Goal: Task Accomplishment & Management: Manage account settings

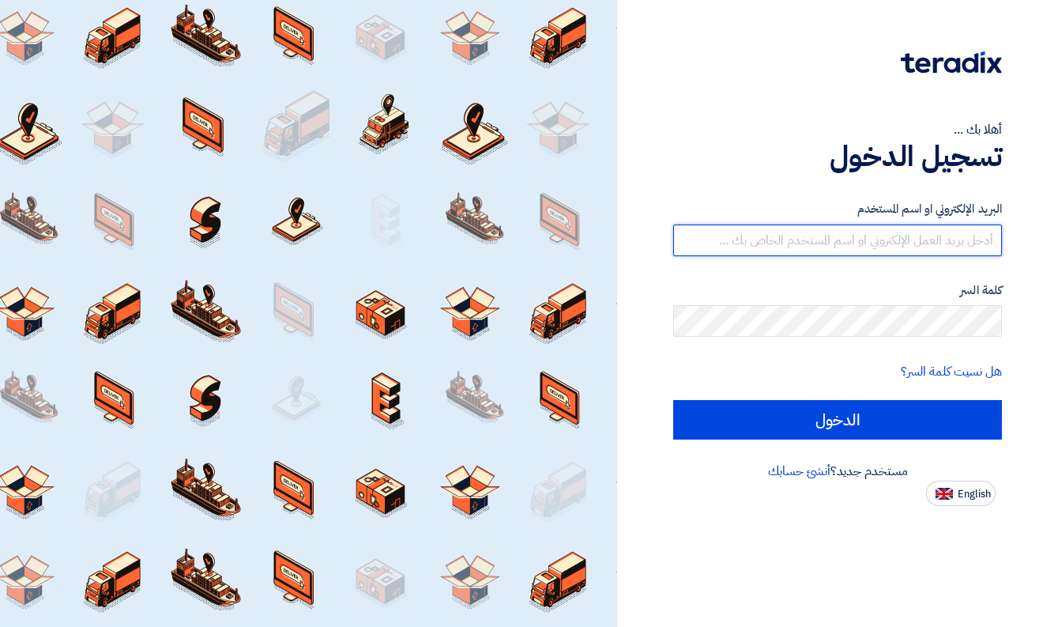
type input "safwan@prism.sa"
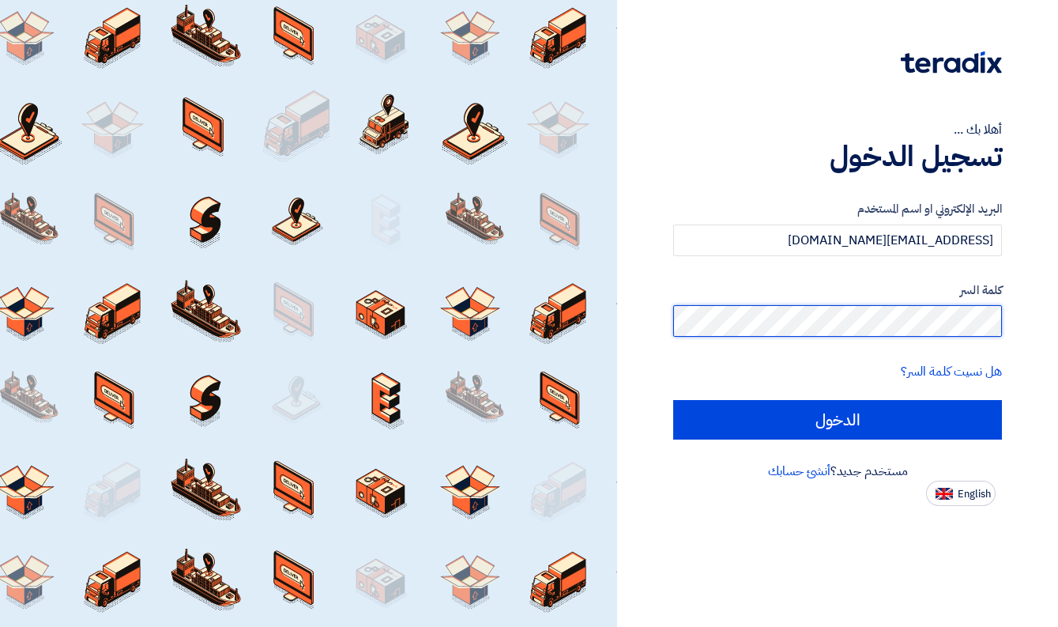
click at [838, 419] on input "الدخول" at bounding box center [837, 420] width 329 height 40
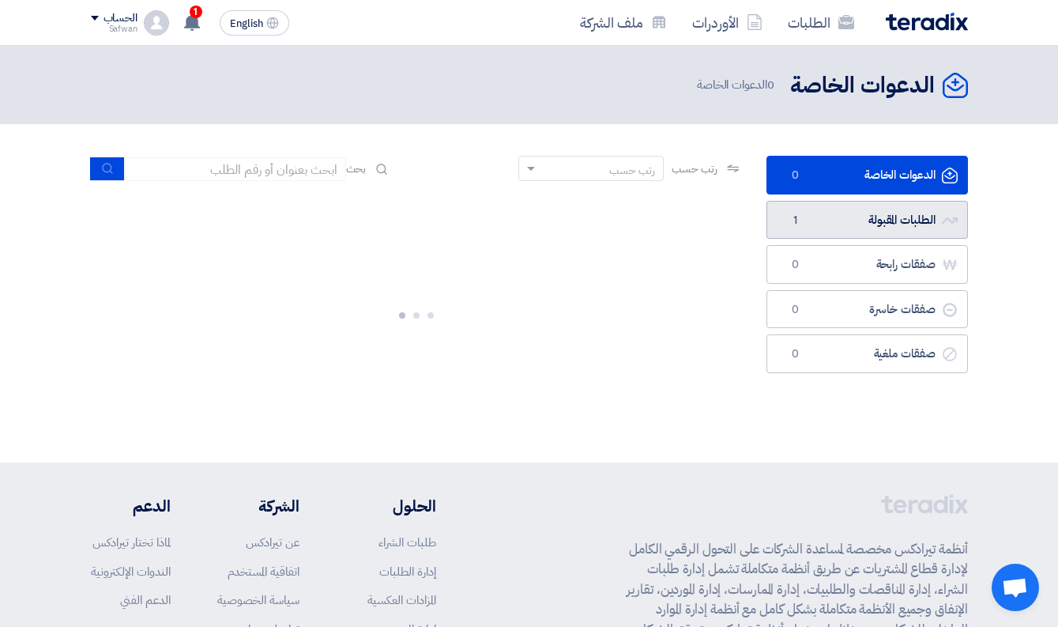
click at [896, 222] on link "الطلبات المقبولة الطلبات المقبولة 1" at bounding box center [868, 220] width 202 height 39
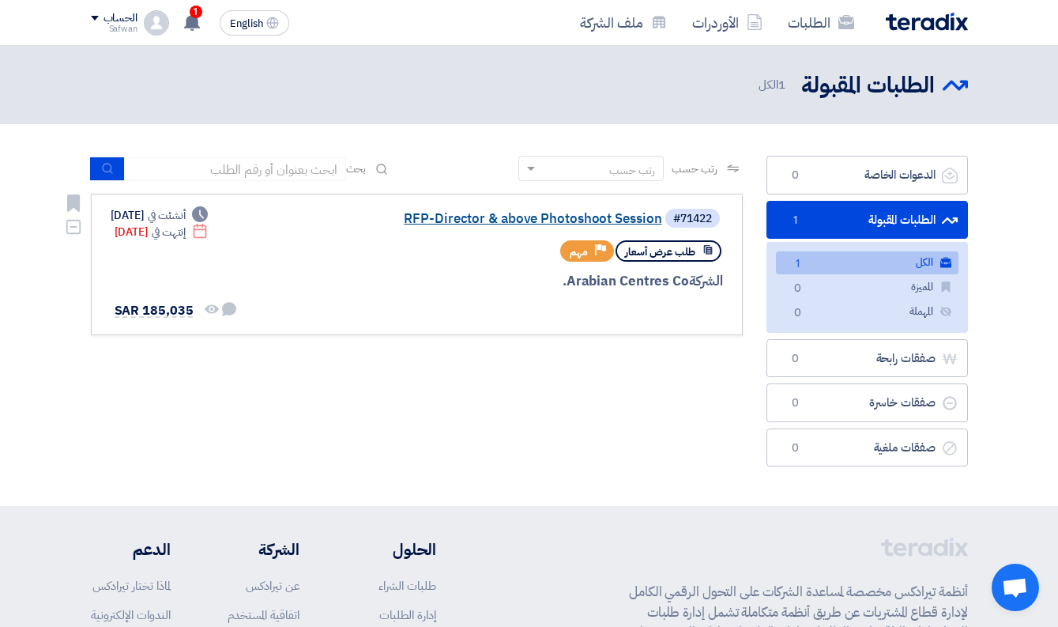
click at [549, 219] on link "RFP-Director & above Photoshoot Session" at bounding box center [504, 219] width 316 height 14
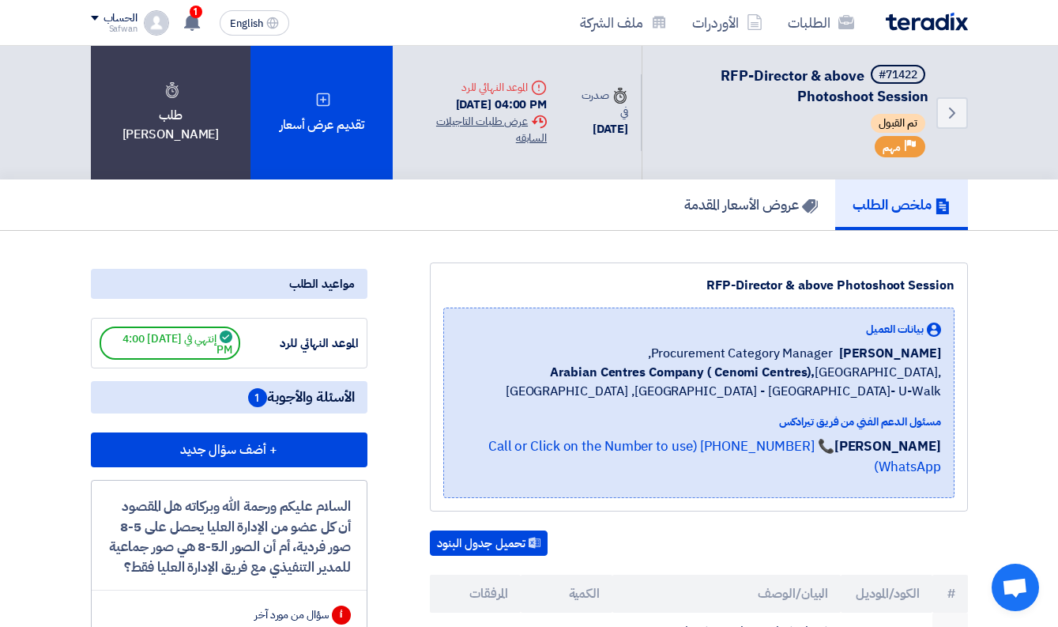
click at [489, 122] on div "Extension History عرض طلبات التاجيلات السابقه" at bounding box center [476, 129] width 141 height 33
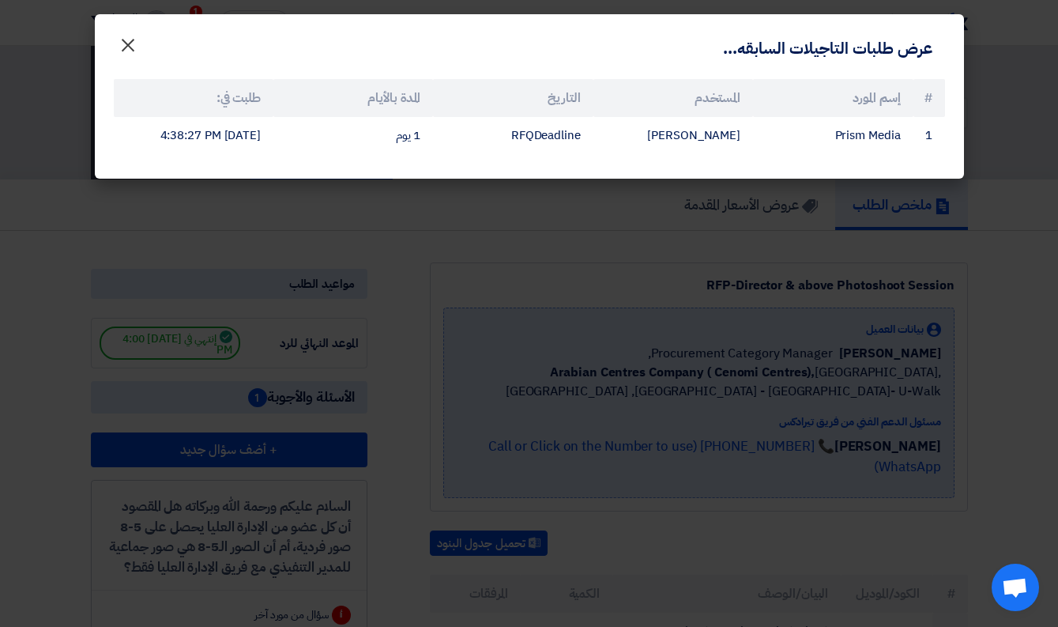
click at [132, 42] on span "×" at bounding box center [128, 44] width 19 height 47
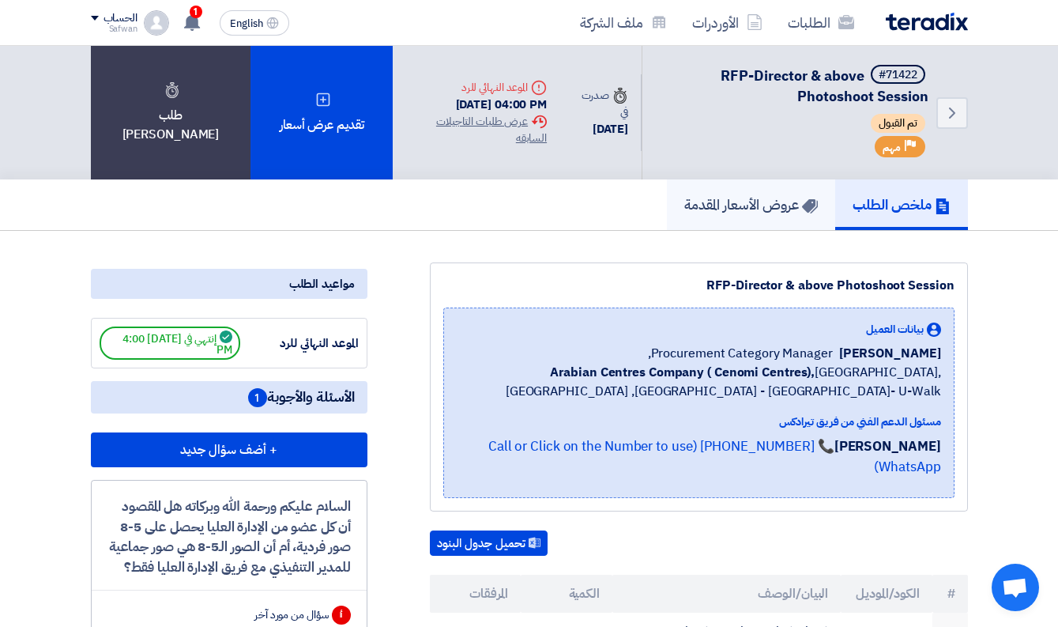
click at [760, 213] on h5 "عروض الأسعار المقدمة" at bounding box center [752, 204] width 134 height 18
